Goal: Transaction & Acquisition: Purchase product/service

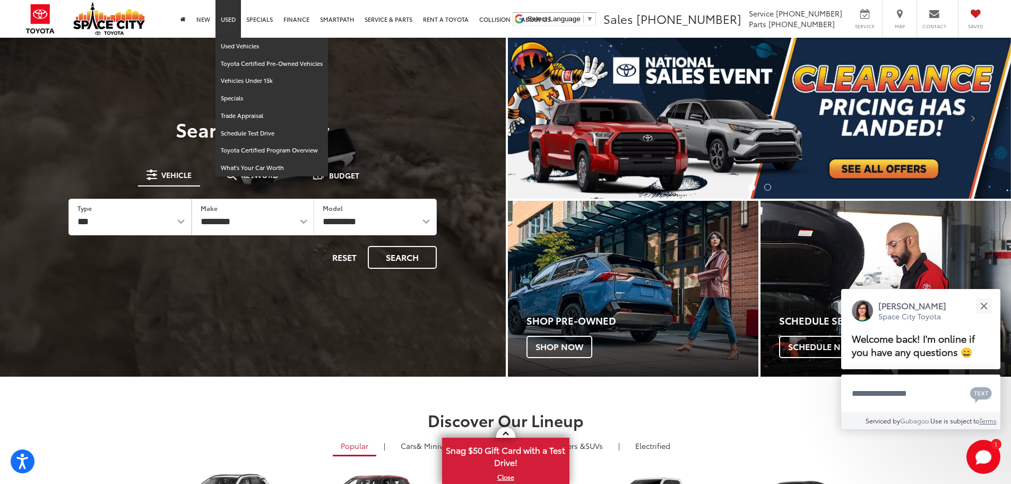
click at [230, 18] on link "Used" at bounding box center [227, 19] width 25 height 38
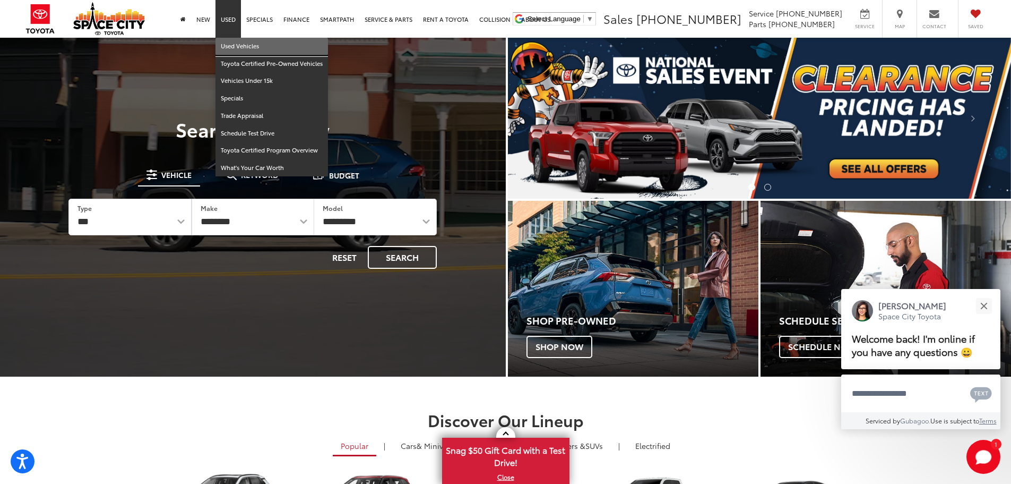
click at [232, 48] on link "Used Vehicles" at bounding box center [271, 47] width 113 height 18
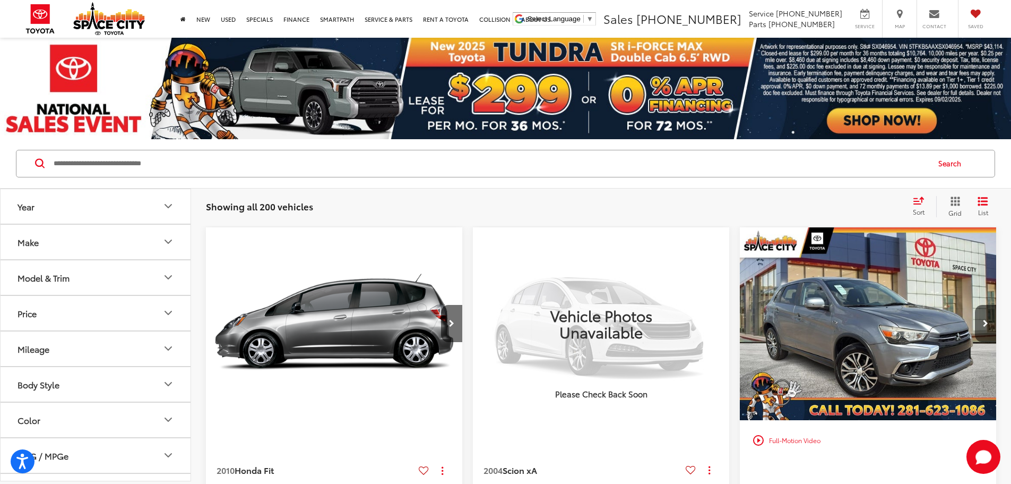
click at [108, 245] on button "Make" at bounding box center [96, 242] width 191 height 35
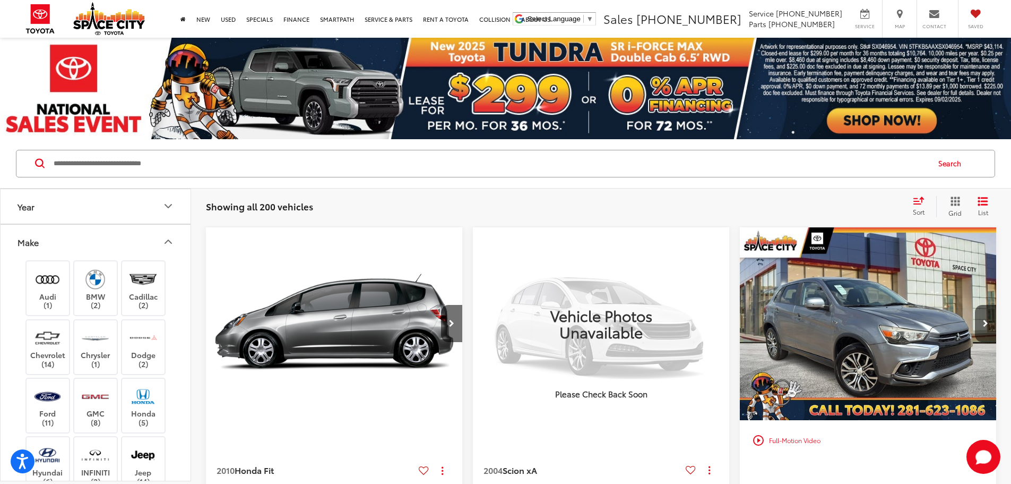
scroll to position [53, 0]
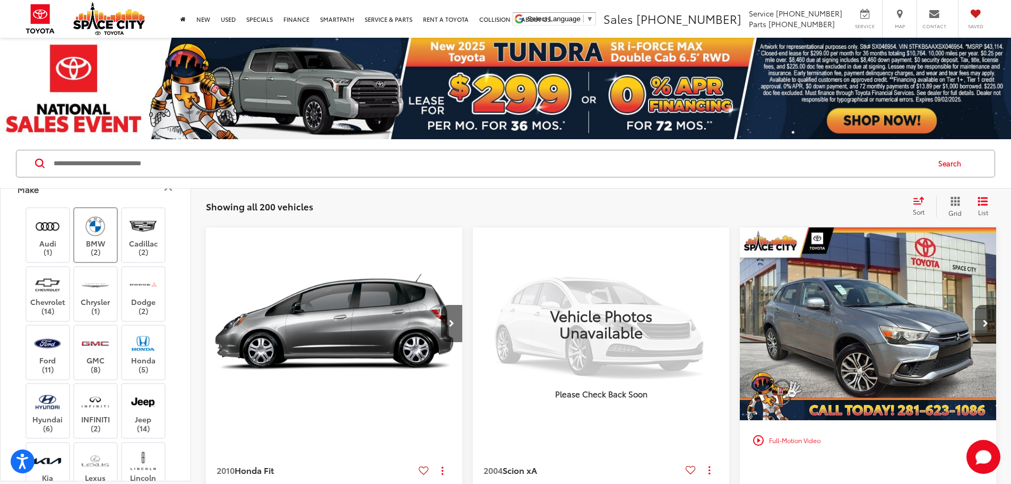
click at [97, 231] on img at bounding box center [95, 225] width 29 height 25
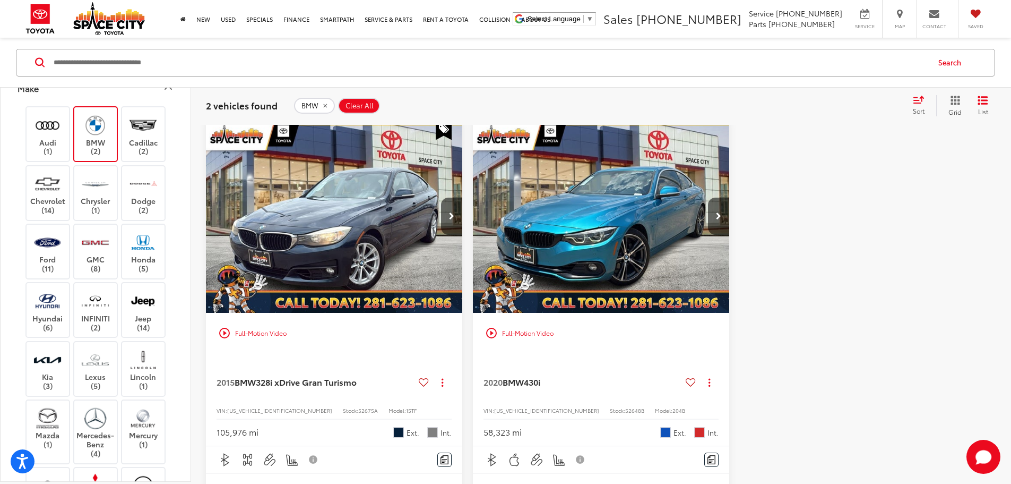
scroll to position [106, 0]
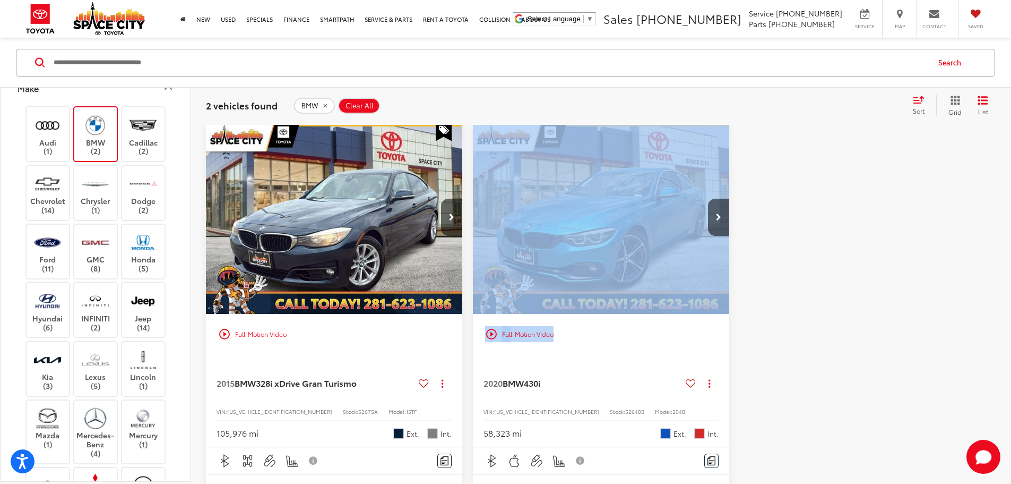
click at [473, 225] on div "play_circle_outline Full-Motion Video" at bounding box center [601, 237] width 256 height 233
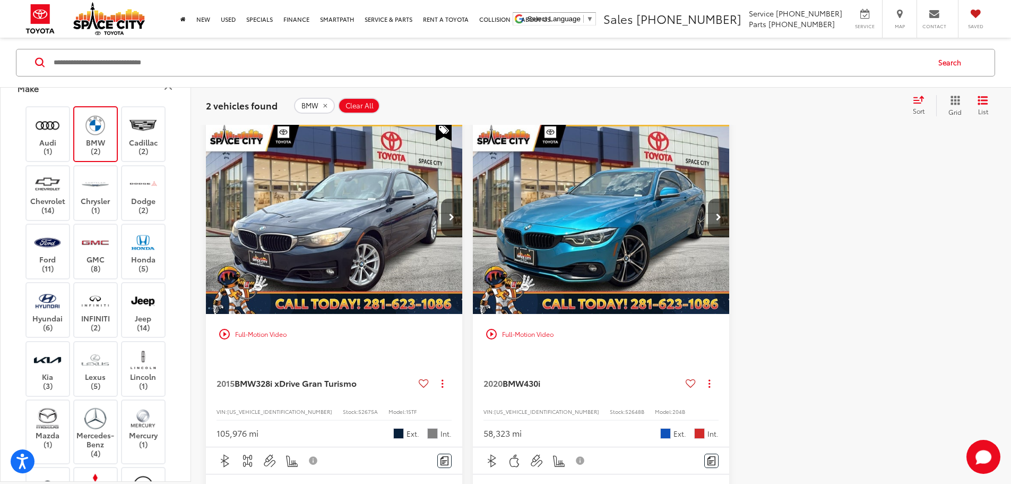
click at [740, 212] on div at bounding box center [868, 425] width 256 height 608
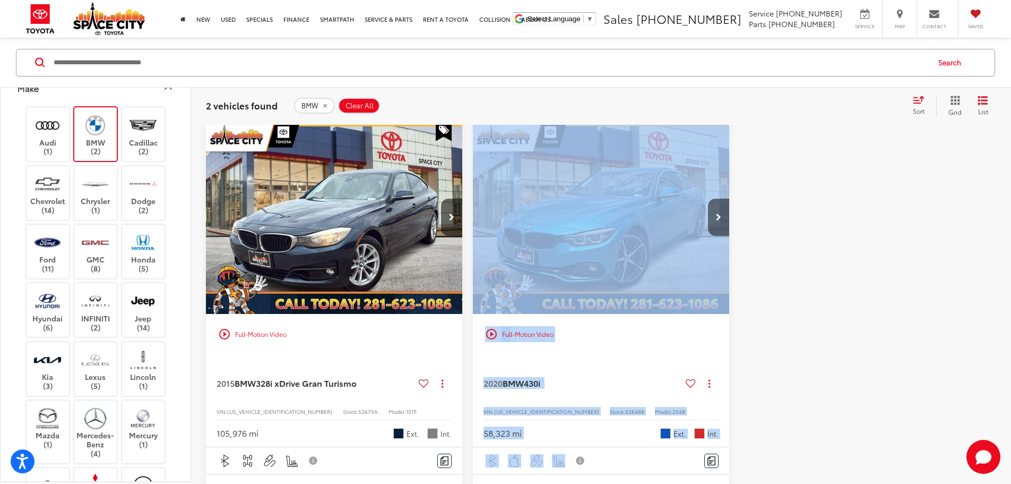
drag, startPoint x: 717, startPoint y: 351, endPoint x: 576, endPoint y: 184, distance: 218.5
click at [481, 175] on div "play_circle_outline Full-Motion Video 2015 BMW 328i xDrive Gran Turismo Copy Li…" at bounding box center [601, 436] width 790 height 630
click at [740, 212] on div at bounding box center [868, 425] width 256 height 608
click at [740, 386] on div at bounding box center [868, 425] width 256 height 608
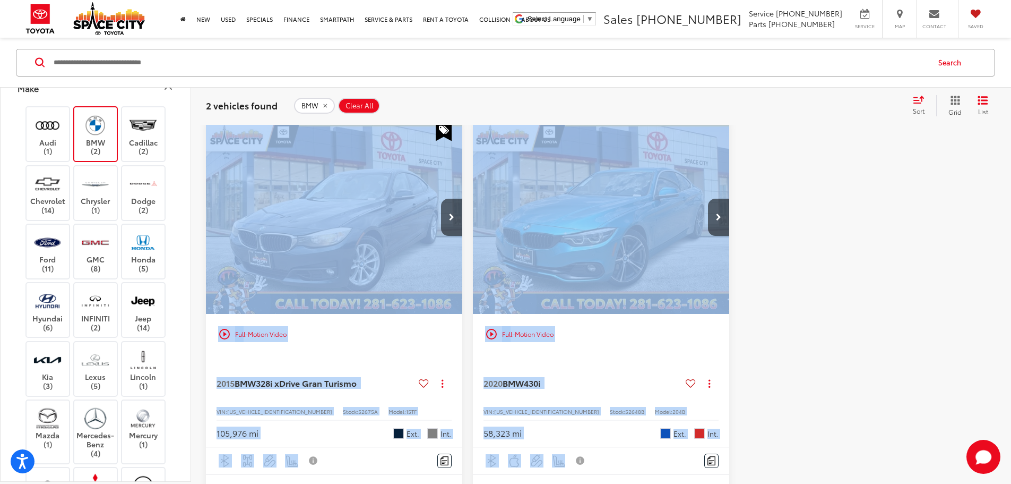
drag, startPoint x: 545, startPoint y: 324, endPoint x: 389, endPoint y: 236, distance: 179.2
click at [389, 236] on div "play_circle_outline Full-Motion Video 2015 BMW 328i xDrive Gran Turismo Copy Li…" at bounding box center [601, 436] width 790 height 630
click at [740, 330] on div at bounding box center [868, 425] width 256 height 608
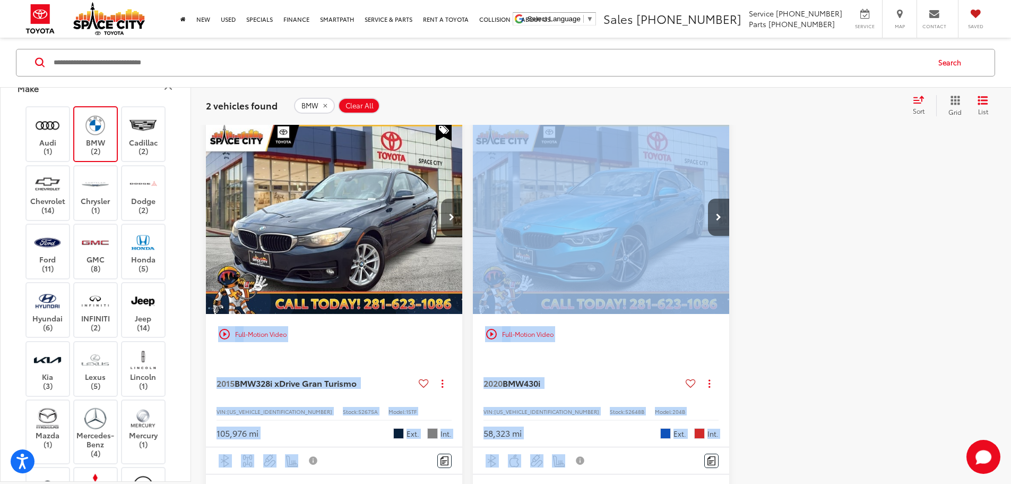
drag, startPoint x: 536, startPoint y: 283, endPoint x: 382, endPoint y: 179, distance: 185.6
click at [382, 179] on div "play_circle_outline Full-Motion Video 2015 BMW 328i xDrive Gran Turismo Copy Li…" at bounding box center [601, 436] width 790 height 630
click at [740, 281] on div at bounding box center [868, 425] width 256 height 608
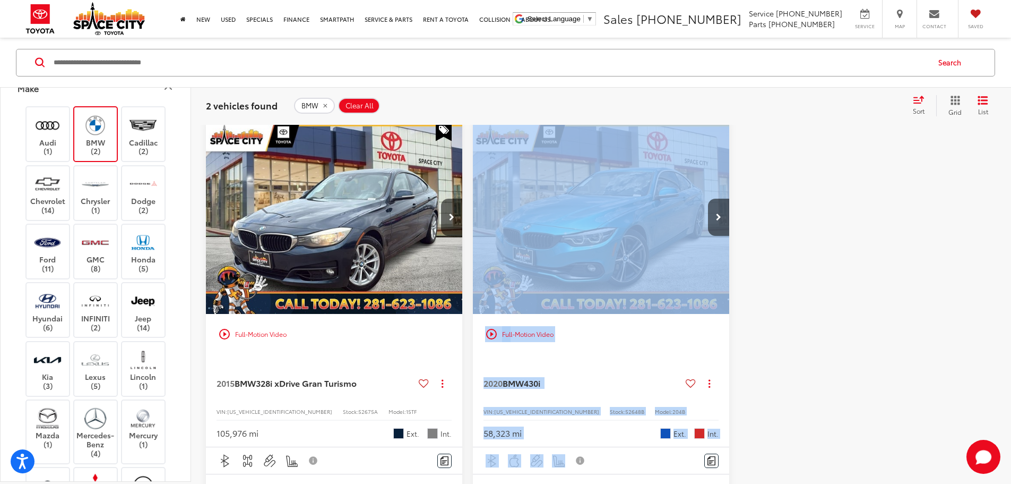
drag, startPoint x: 520, startPoint y: 322, endPoint x: 402, endPoint y: 213, distance: 160.4
click at [402, 214] on div "play_circle_outline Full-Motion Video 2015 BMW 328i xDrive Gran Turismo Copy Li…" at bounding box center [601, 436] width 790 height 630
click at [740, 284] on div at bounding box center [868, 425] width 256 height 608
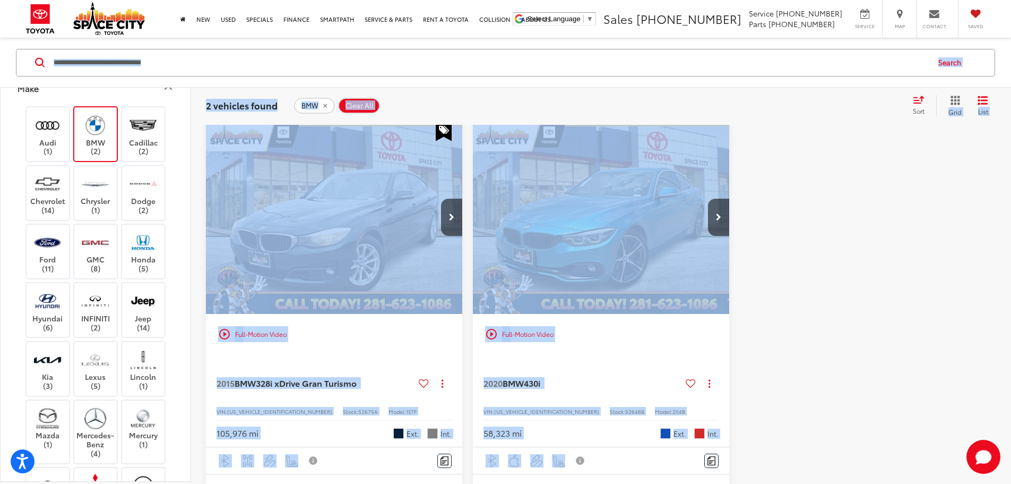
drag, startPoint x: 461, startPoint y: 257, endPoint x: 225, endPoint y: 71, distance: 300.5
click at [225, 72] on div "Year Make Audi (1) BMW (2) Cadillac (2) Chevrolet (14) Chrysler (1) Dodge (2) F…" at bounding box center [505, 421] width 1011 height 777
click at [777, 308] on div at bounding box center [868, 425] width 256 height 608
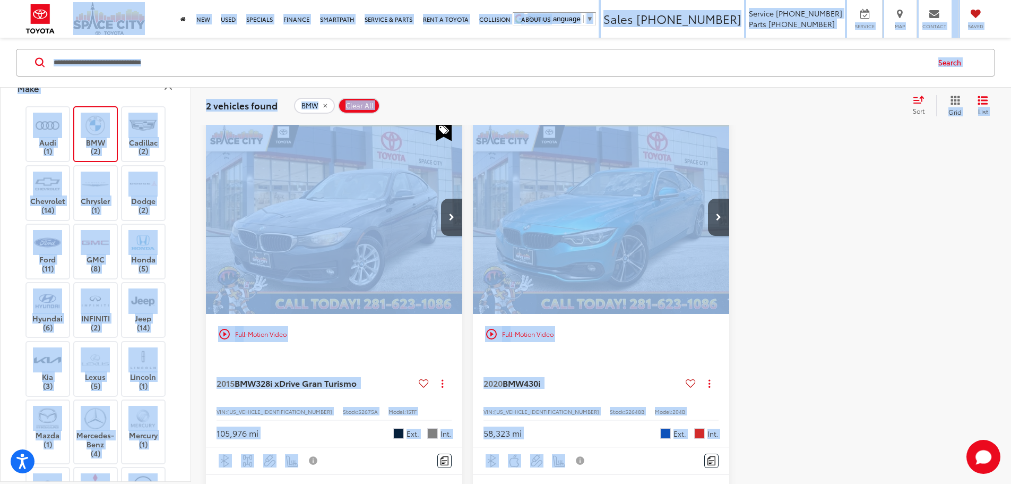
drag, startPoint x: 254, startPoint y: 95, endPoint x: 212, endPoint y: 68, distance: 49.9
click at [755, 349] on div at bounding box center [868, 425] width 256 height 608
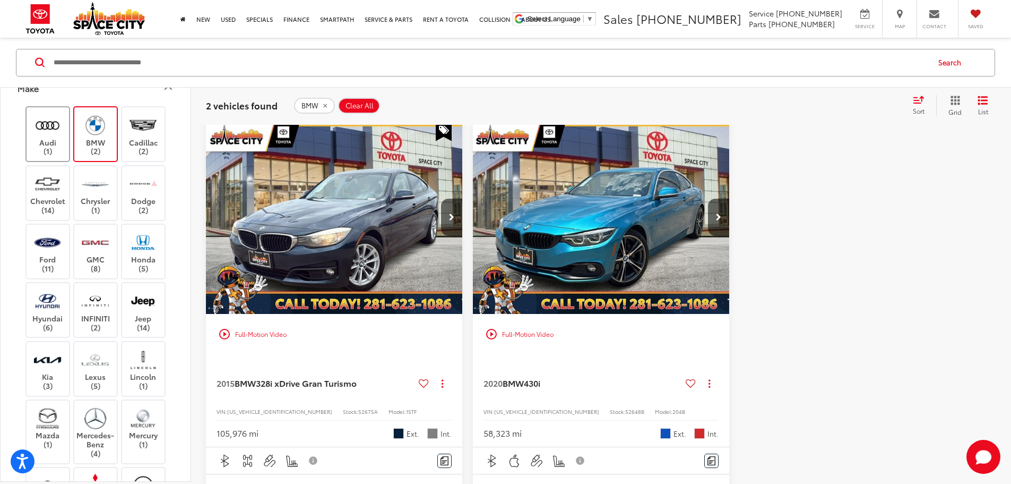
click at [57, 131] on img at bounding box center [47, 125] width 29 height 25
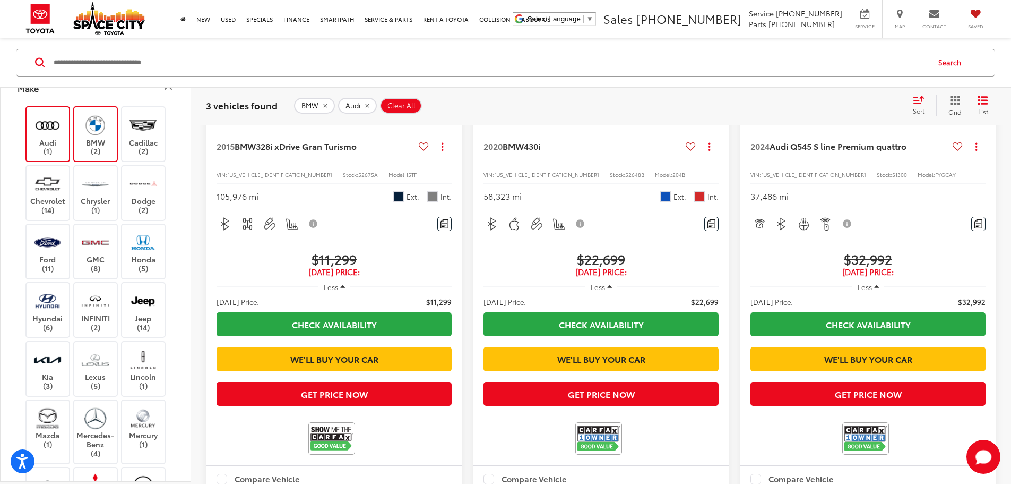
scroll to position [261, 0]
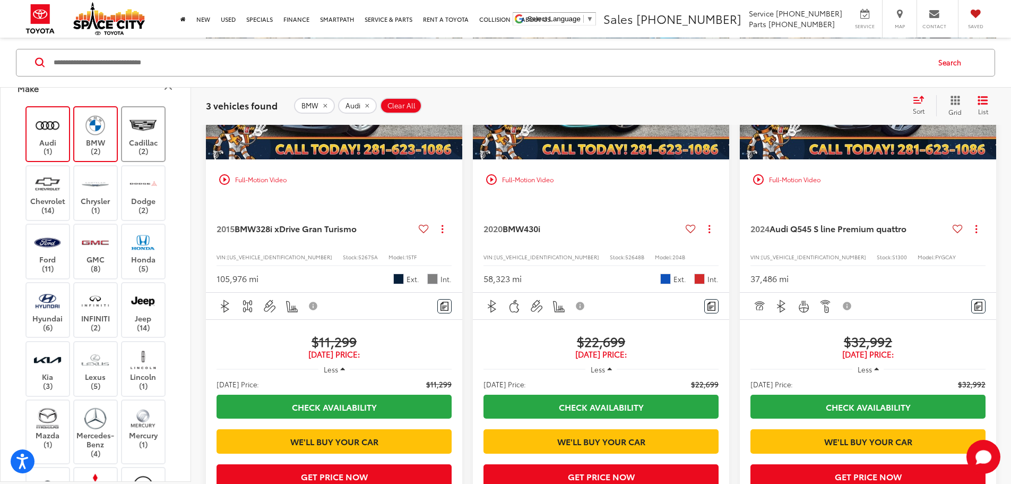
click at [131, 143] on label "Cadillac (2)" at bounding box center [143, 134] width 43 height 43
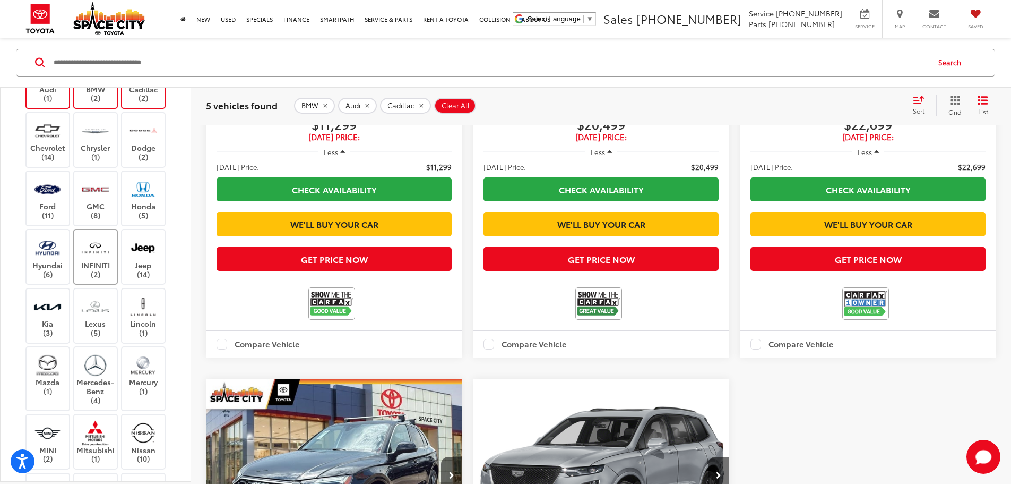
scroll to position [159, 0]
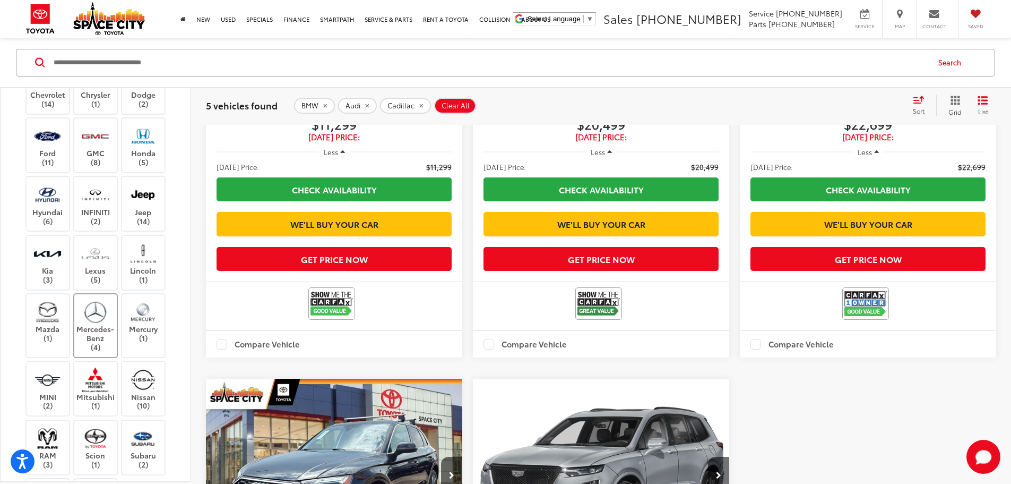
click at [106, 308] on img at bounding box center [95, 311] width 29 height 25
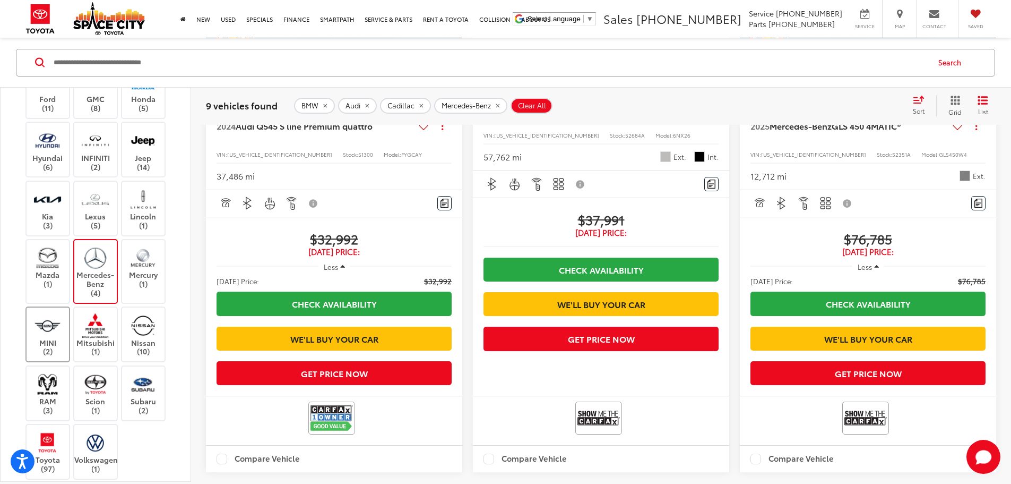
scroll to position [265, 0]
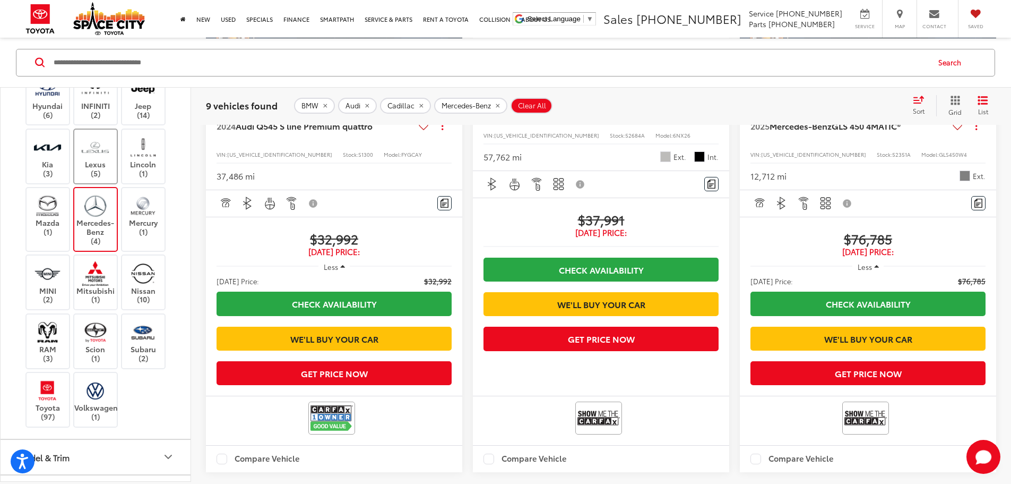
click at [83, 152] on img at bounding box center [95, 146] width 29 height 25
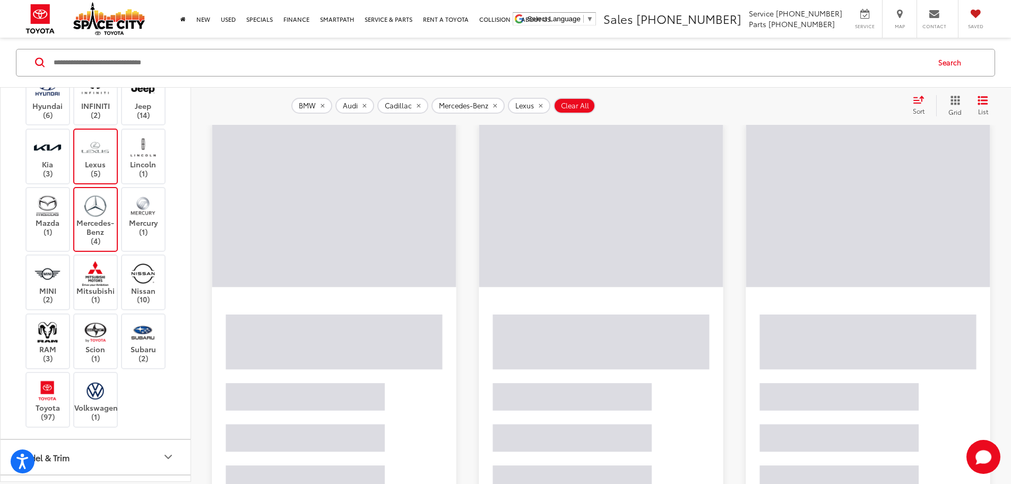
scroll to position [101, 0]
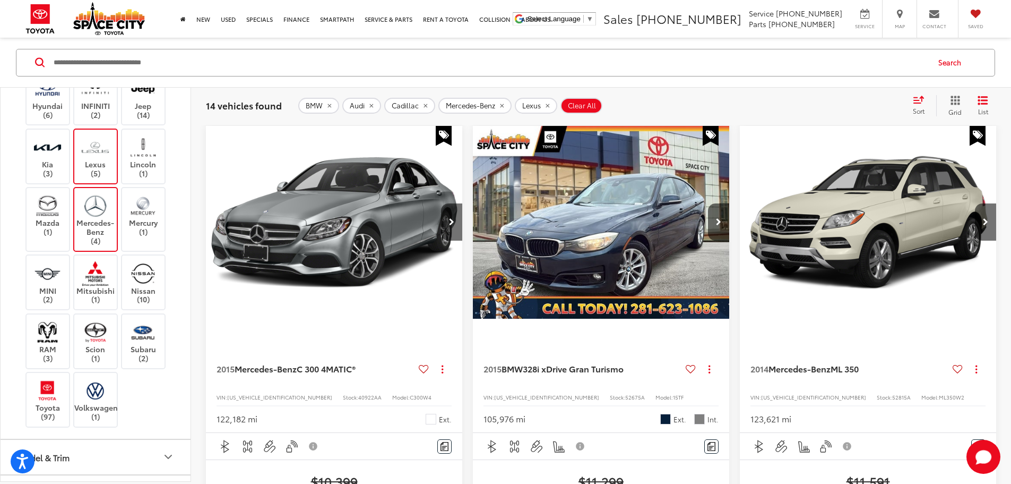
click at [110, 212] on img at bounding box center [95, 205] width 29 height 25
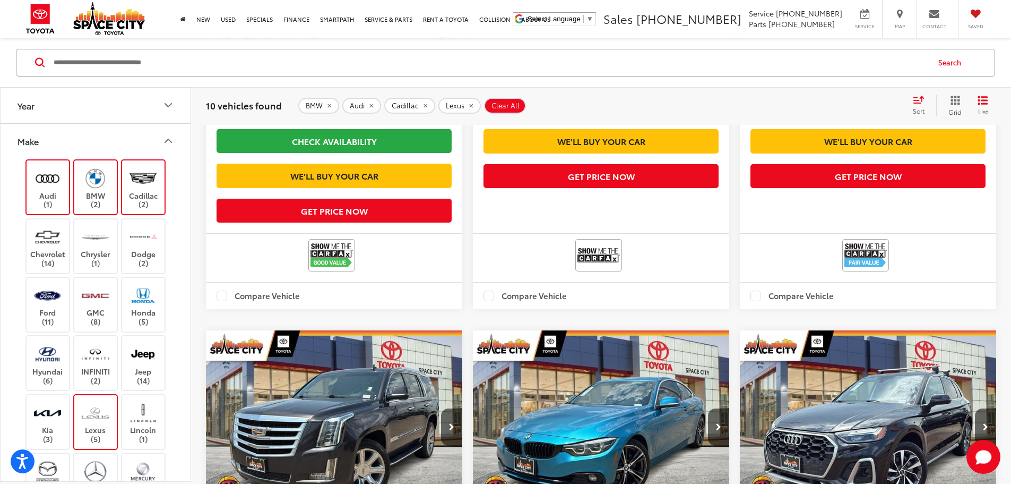
click at [149, 176] on img at bounding box center [142, 178] width 29 height 25
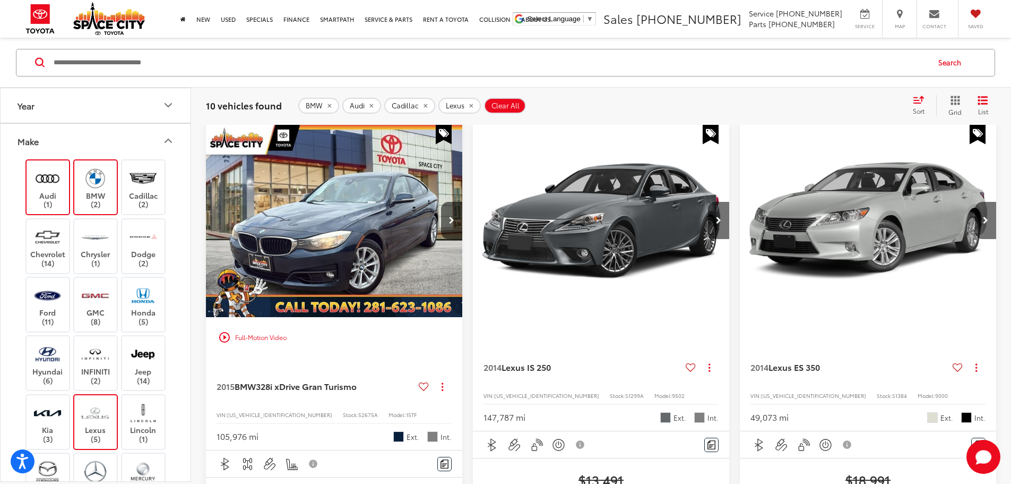
scroll to position [101, 0]
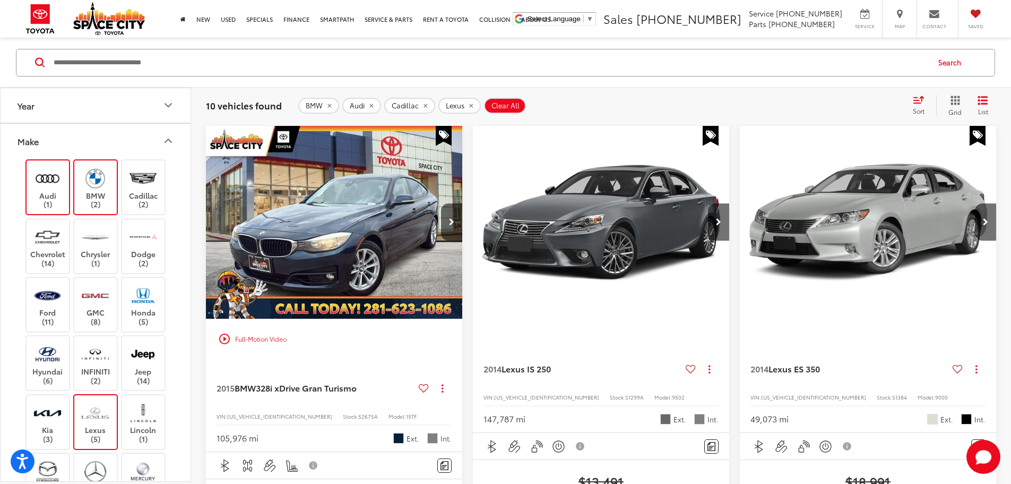
click at [104, 402] on img at bounding box center [95, 412] width 29 height 25
